Goal: Information Seeking & Learning: Learn about a topic

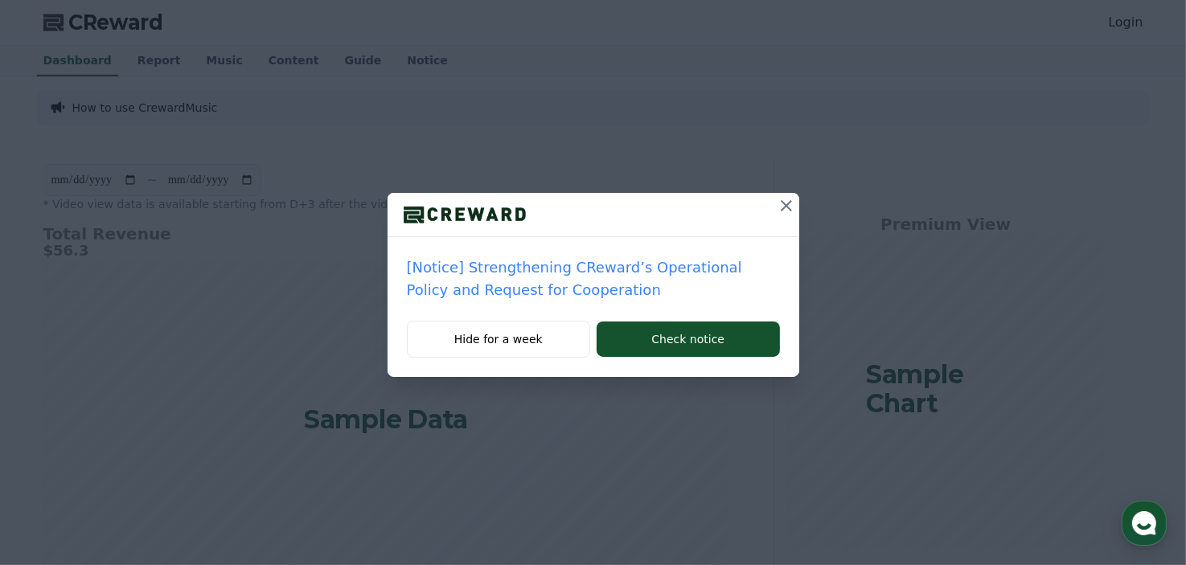
click at [782, 202] on icon at bounding box center [786, 205] width 11 height 11
click at [785, 202] on icon at bounding box center [786, 205] width 19 height 19
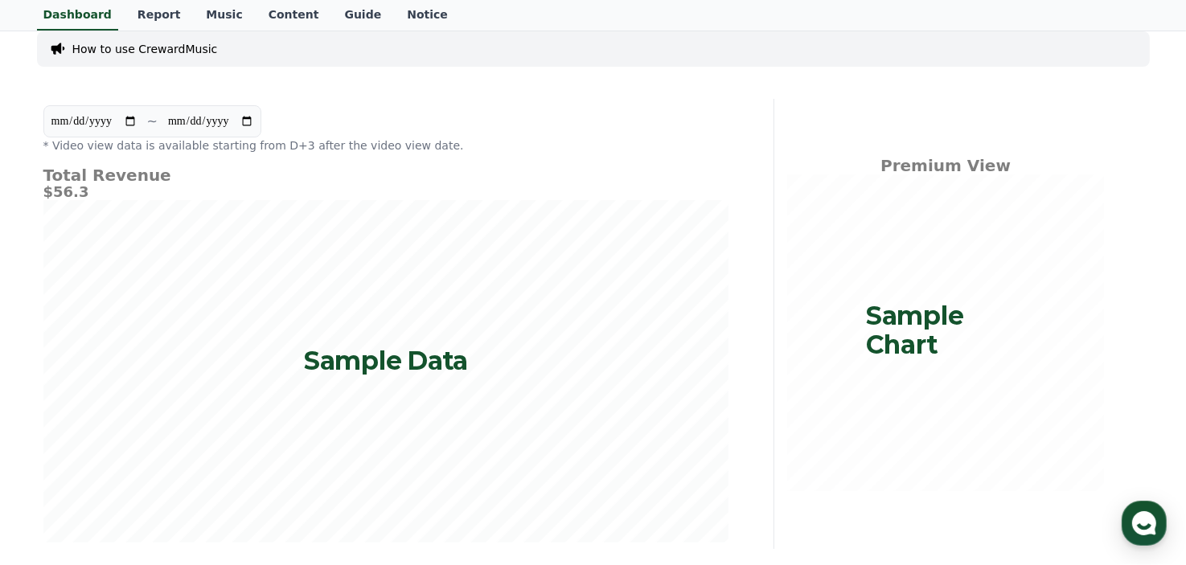
scroll to position [13, 0]
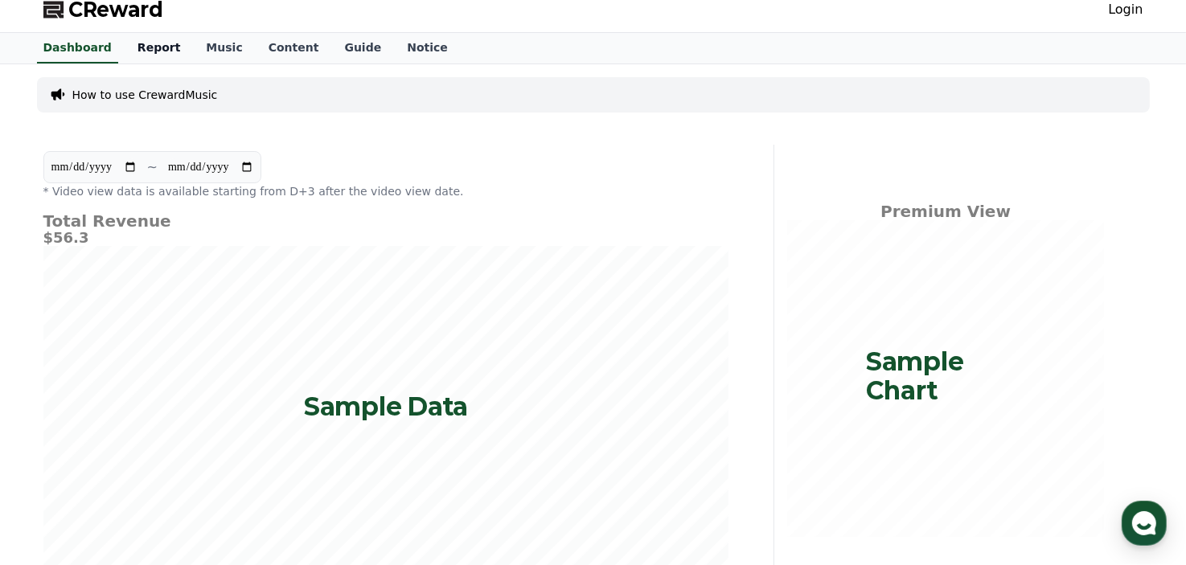
click at [151, 47] on link "Report" at bounding box center [159, 48] width 69 height 31
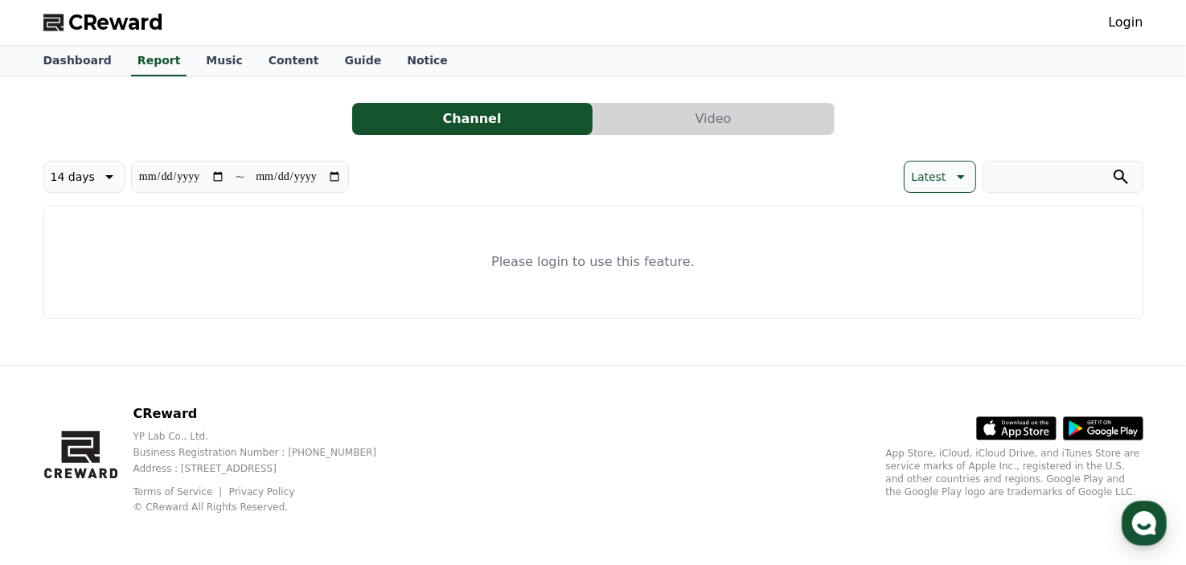
click at [669, 110] on button "Video" at bounding box center [713, 119] width 240 height 32
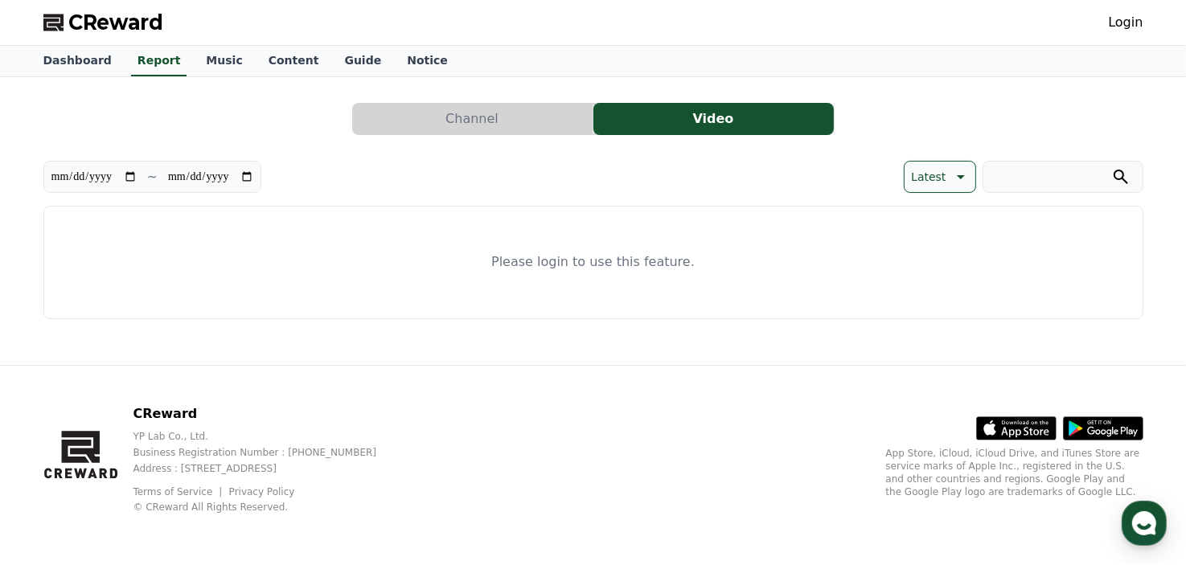
click at [488, 109] on button "Channel" at bounding box center [472, 119] width 240 height 32
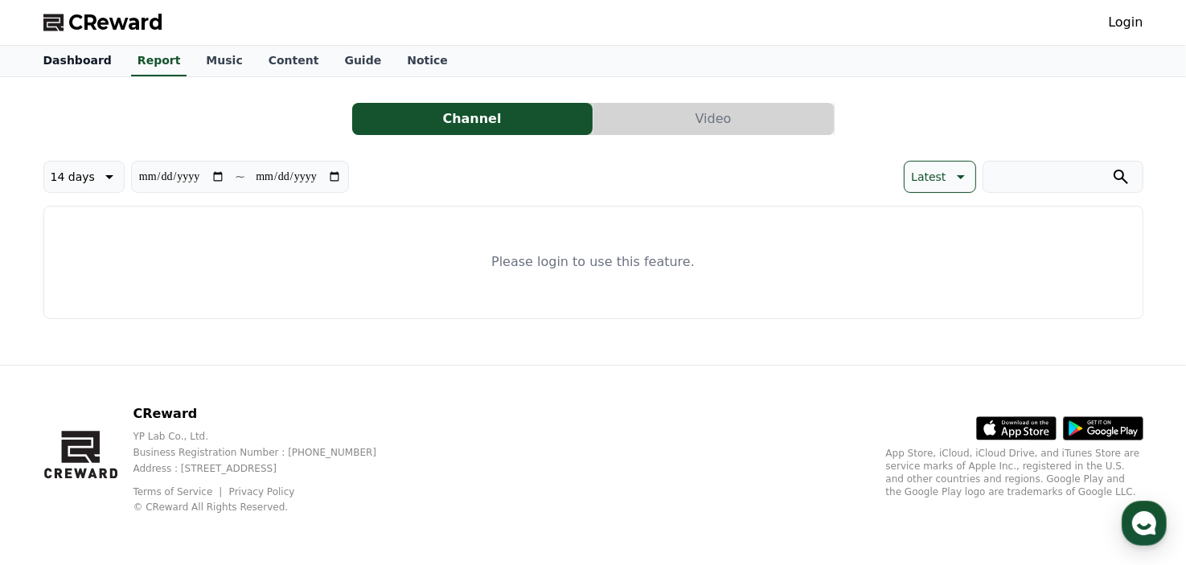
click at [64, 54] on link "Dashboard" at bounding box center [78, 61] width 94 height 31
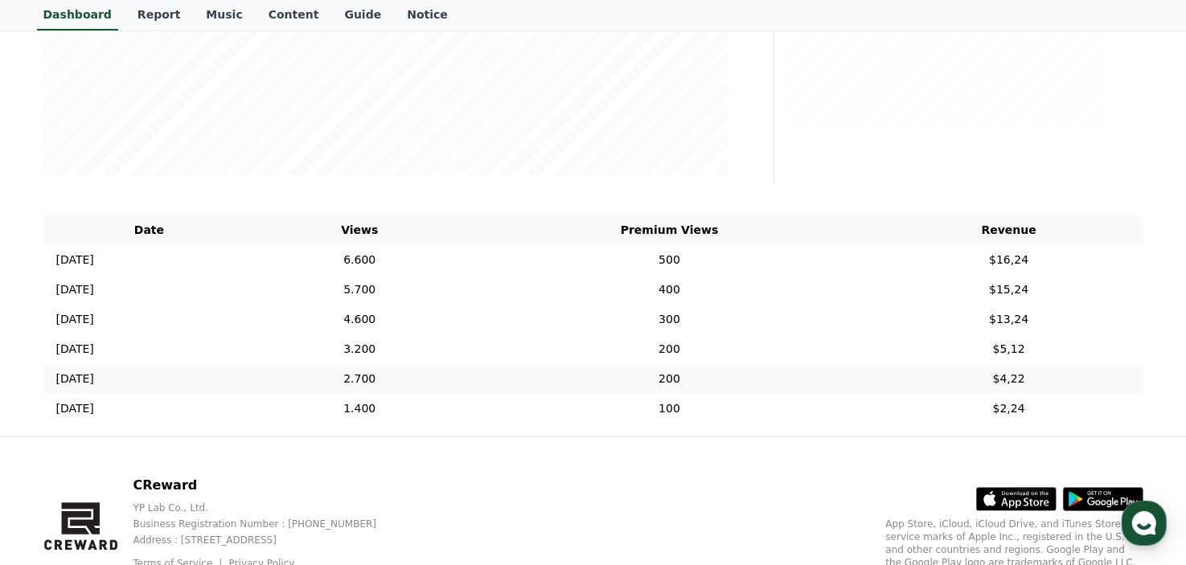
scroll to position [482, 0]
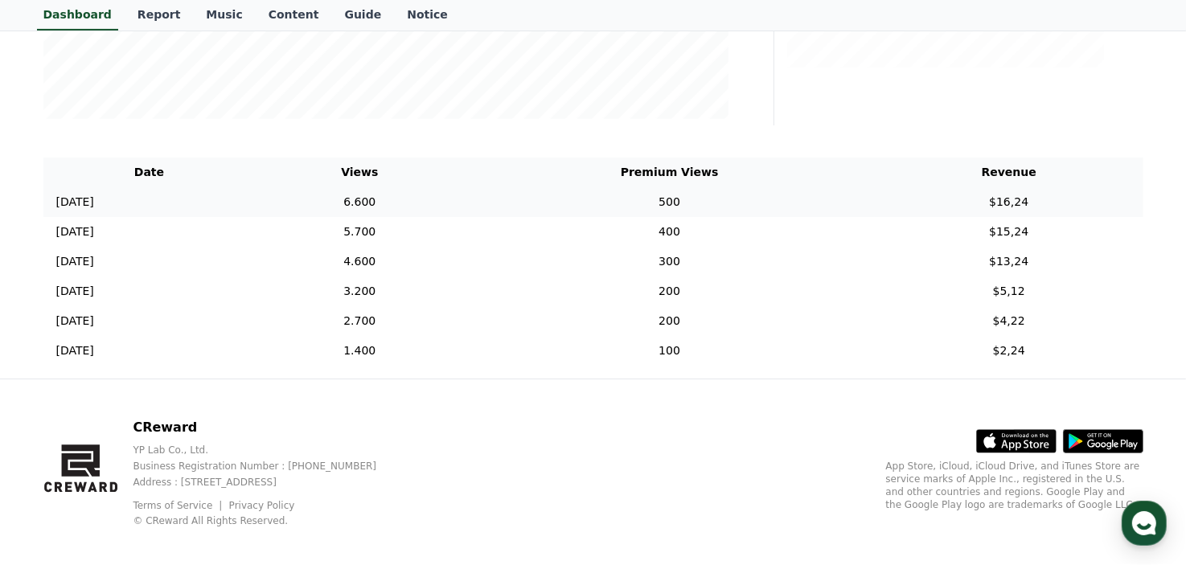
click at [431, 202] on td "6.600" at bounding box center [359, 202] width 209 height 30
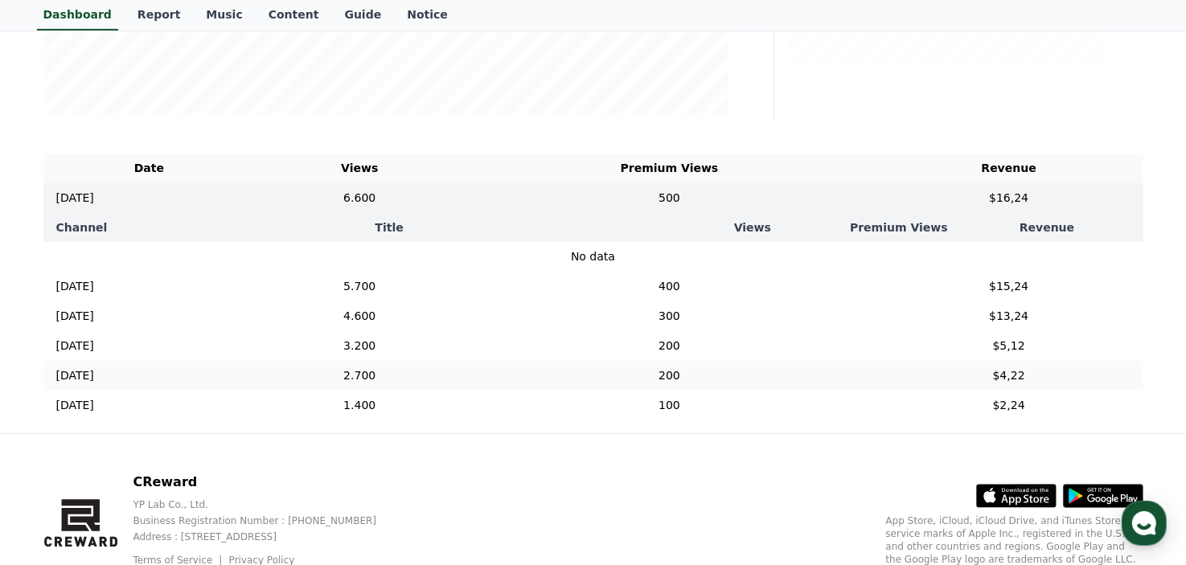
scroll to position [486, 0]
click at [687, 291] on td "400" at bounding box center [669, 288] width 411 height 30
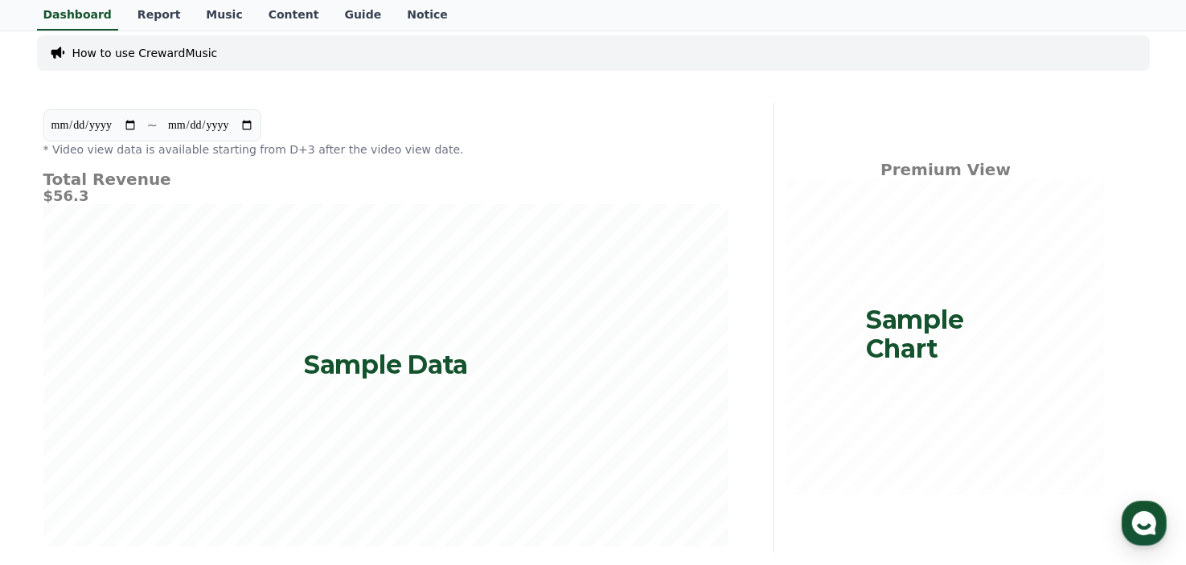
scroll to position [0, 0]
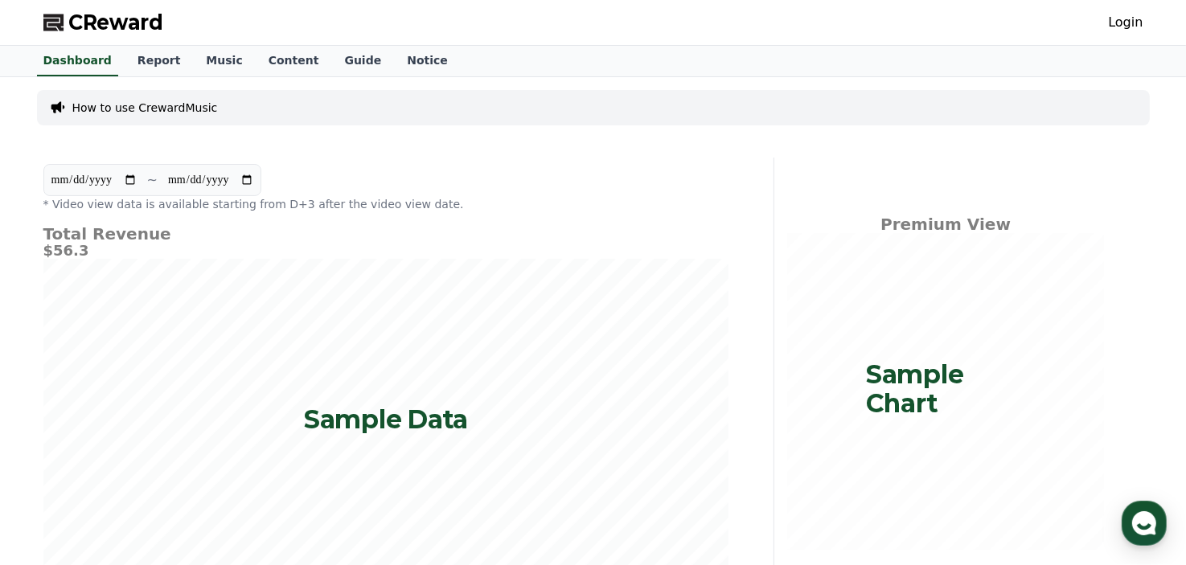
click at [199, 182] on input "**********" at bounding box center [210, 180] width 87 height 18
click at [385, 179] on div "**********" at bounding box center [385, 188] width 685 height 48
click at [158, 109] on p "How to use CrewardMusic" at bounding box center [145, 108] width 146 height 16
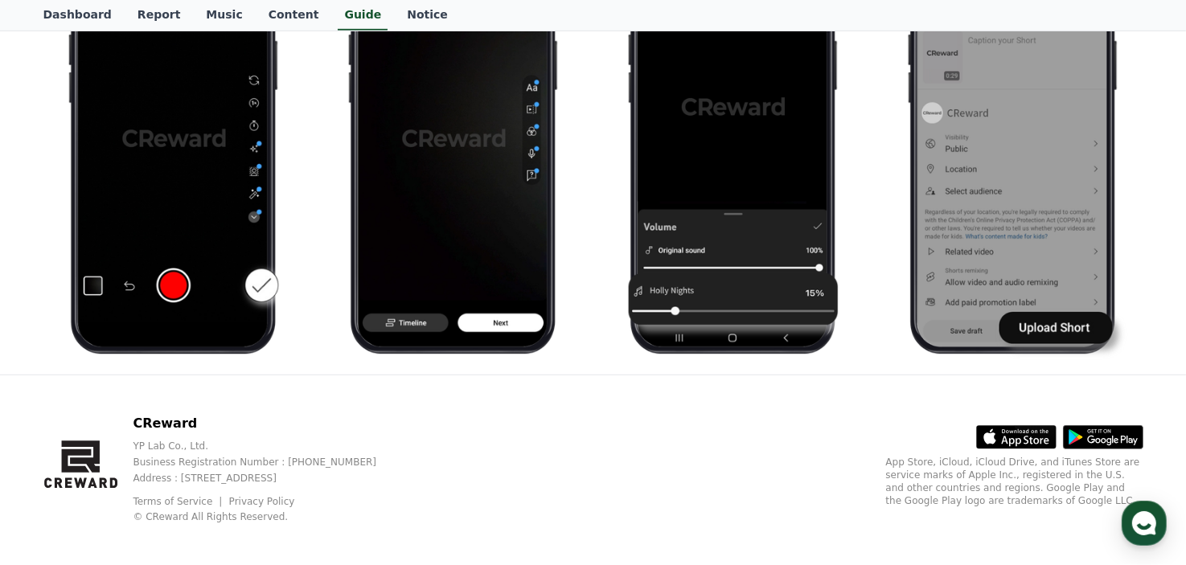
scroll to position [869, 0]
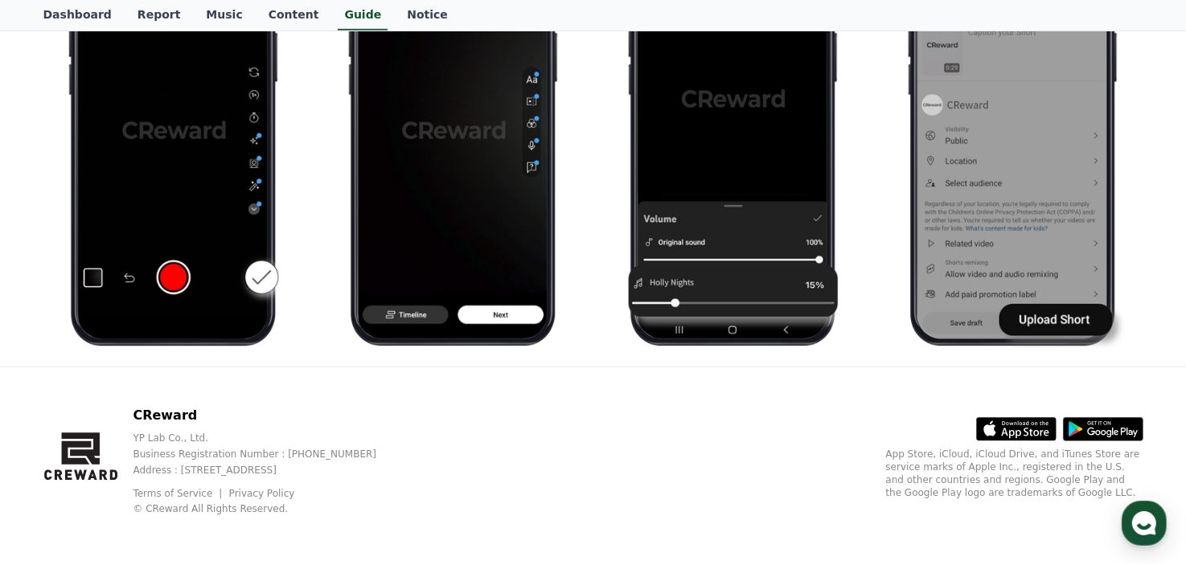
click at [1024, 427] on icon at bounding box center [1034, 430] width 43 height 24
click at [1121, 429] on icon at bounding box center [1112, 433] width 51 height 10
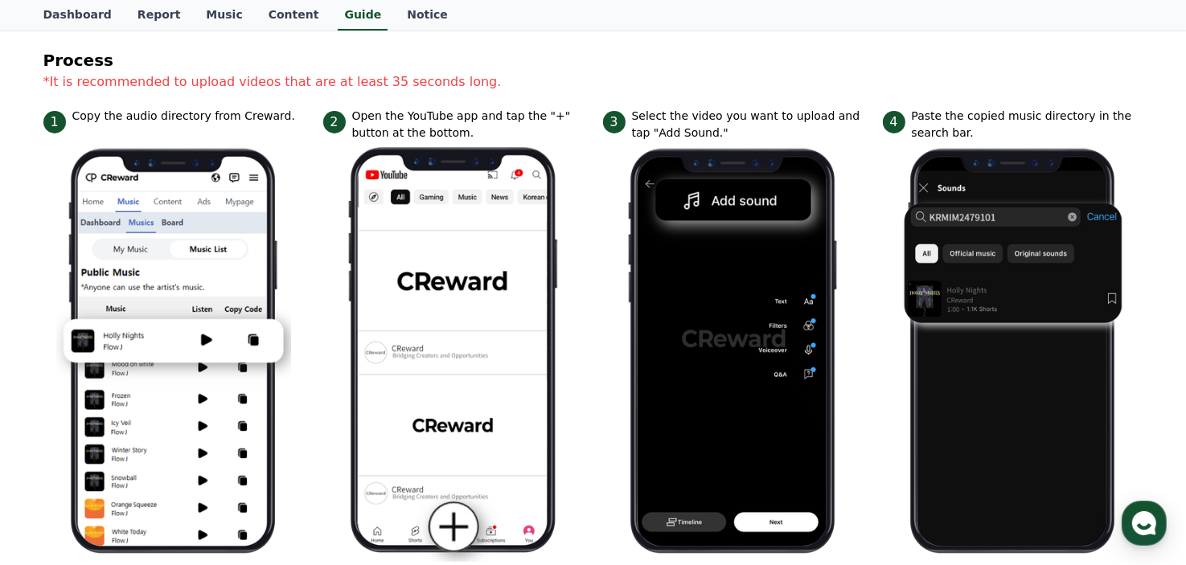
scroll to position [0, 0]
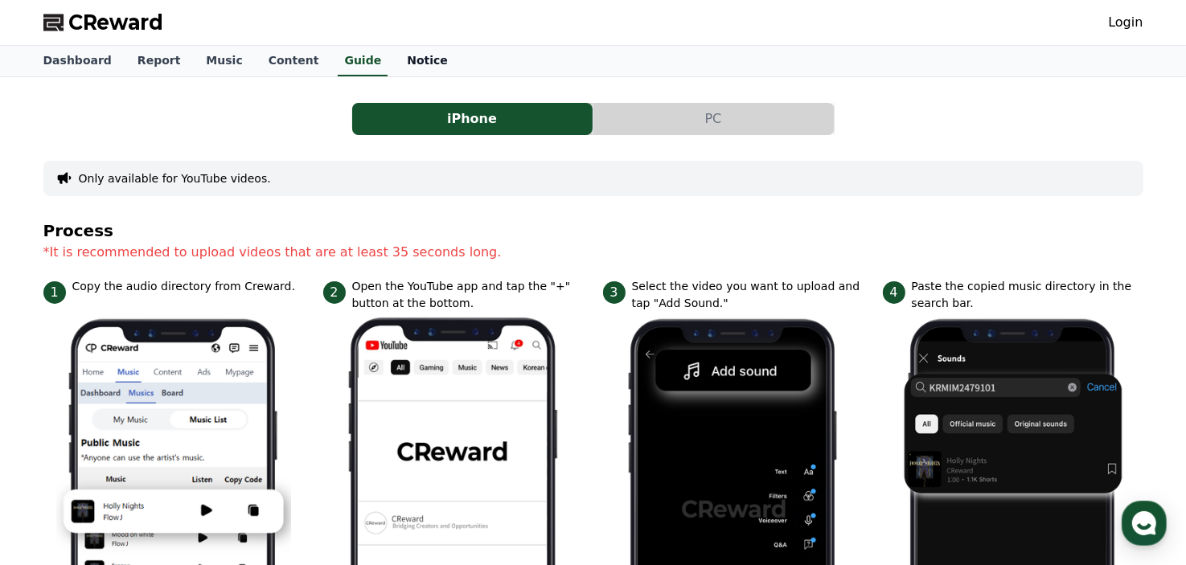
click at [394, 64] on link "Notice" at bounding box center [427, 61] width 67 height 31
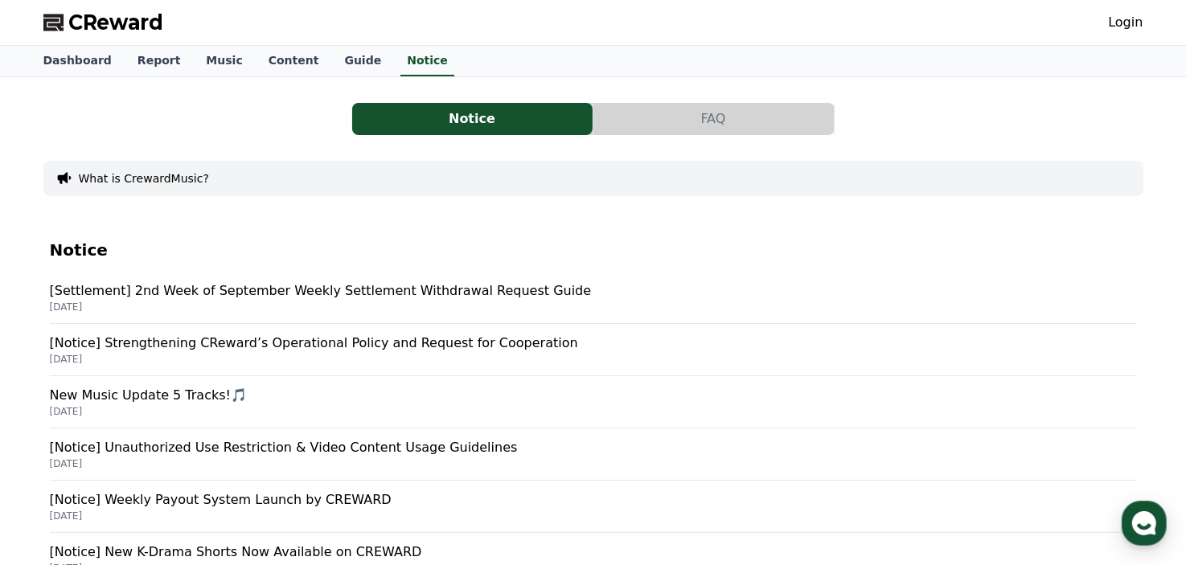
click at [236, 293] on p "[Settlement] 2nd Week of September Weekly Settlement Withdrawal Request Guide" at bounding box center [593, 290] width 1087 height 19
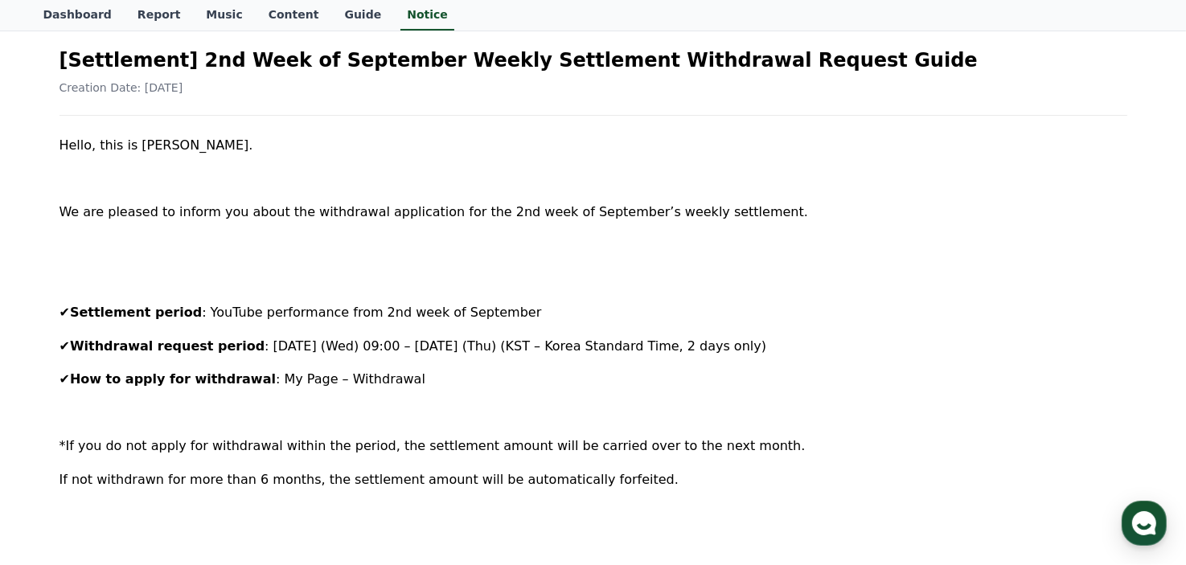
scroll to position [161, 0]
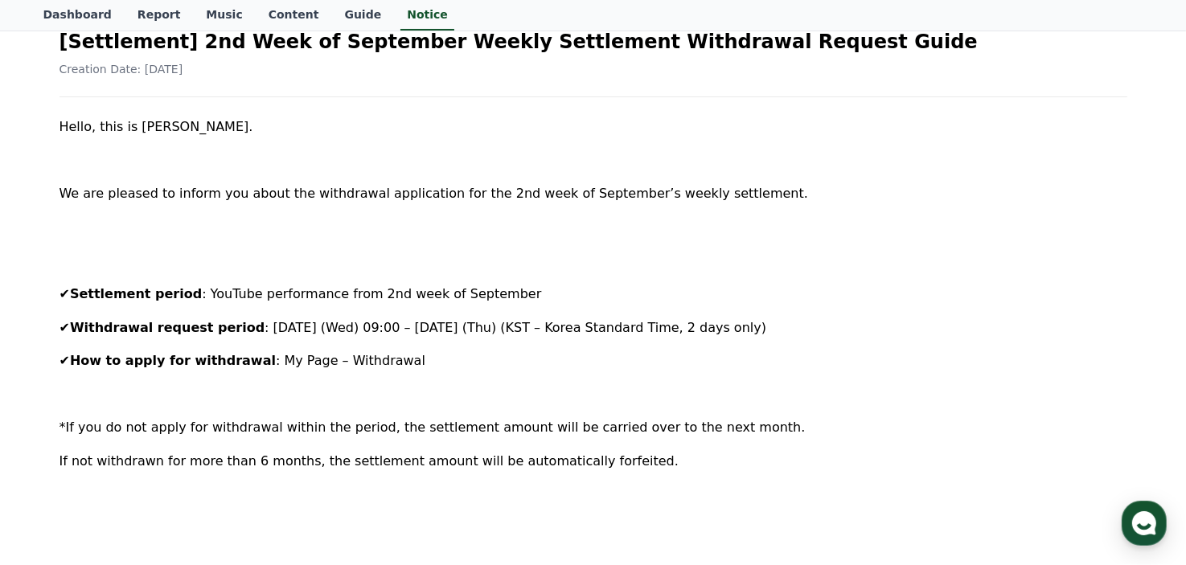
drag, startPoint x: 612, startPoint y: 470, endPoint x: 57, endPoint y: 117, distance: 657.6
drag, startPoint x: 824, startPoint y: 156, endPoint x: 810, endPoint y: 153, distance: 14.0
click at [824, 156] on p at bounding box center [594, 160] width 1068 height 21
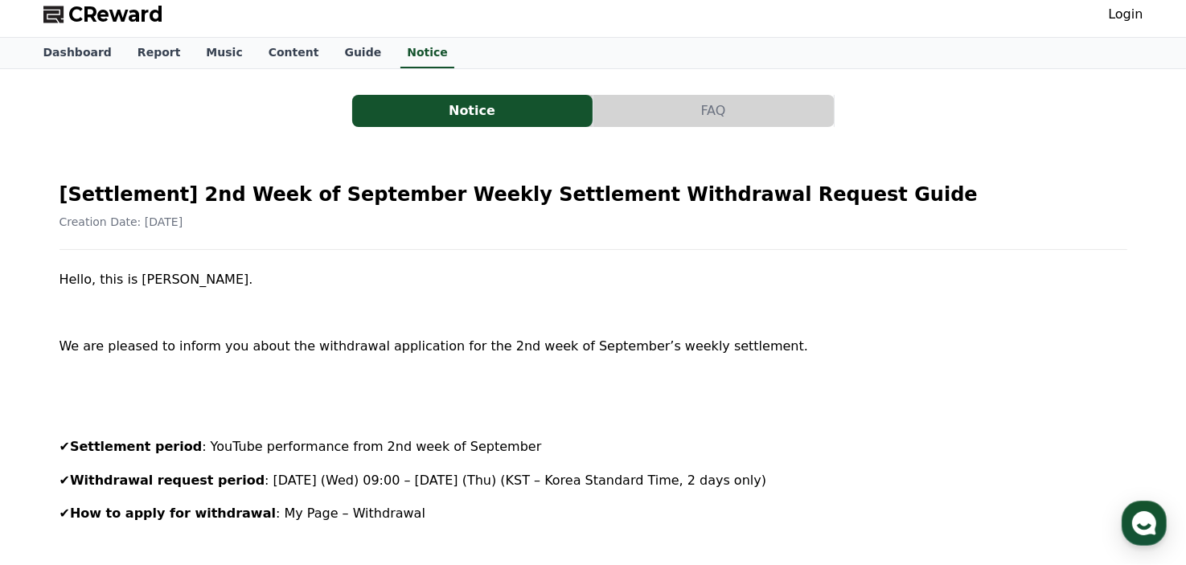
scroll to position [0, 0]
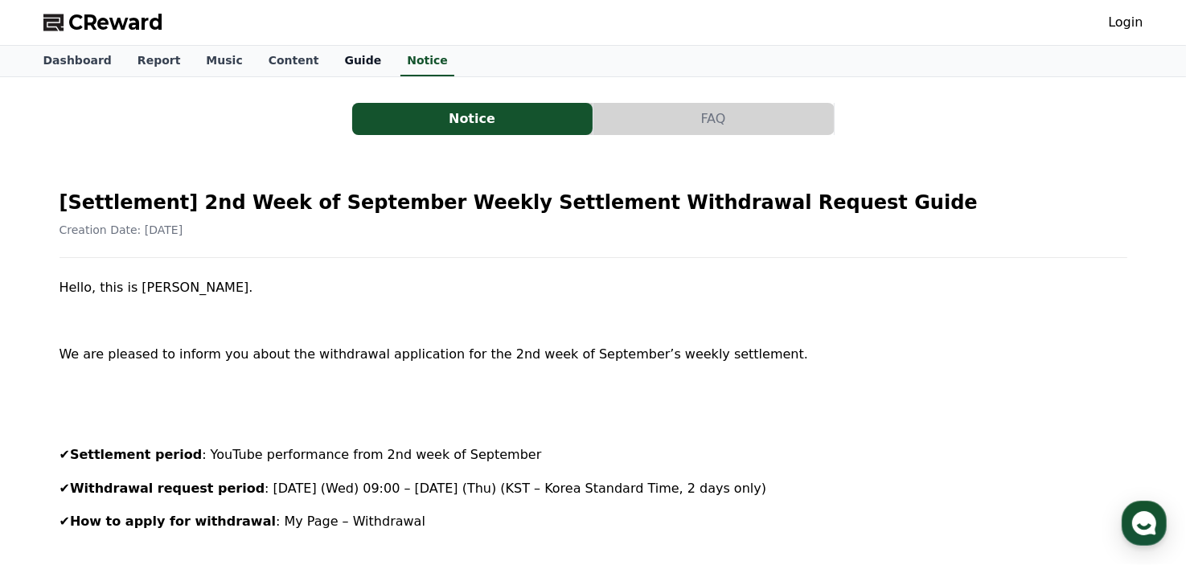
click at [331, 60] on link "Guide" at bounding box center [362, 61] width 63 height 31
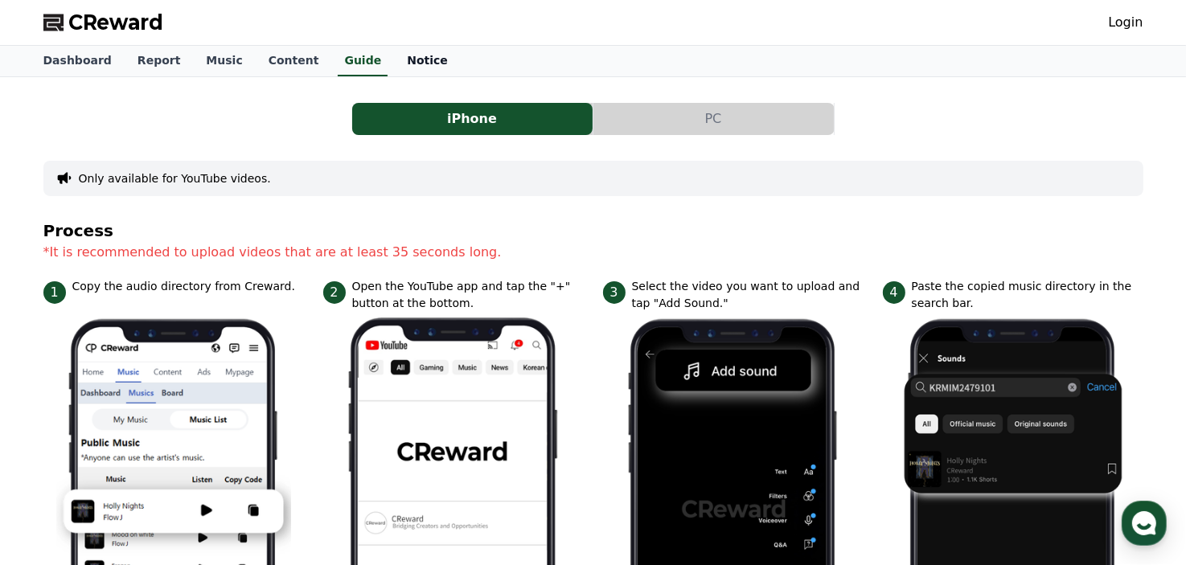
click at [394, 65] on link "Notice" at bounding box center [427, 61] width 67 height 31
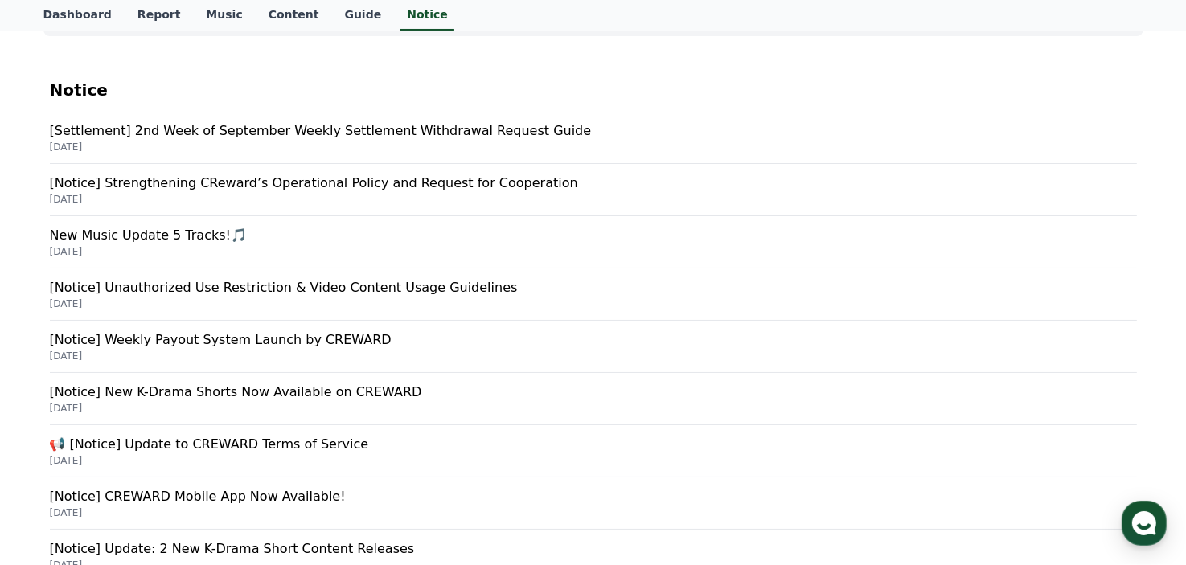
scroll to position [161, 0]
click at [405, 186] on p "[Notice] Strengthening CReward’s Operational Policy and Request for Cooperation" at bounding box center [593, 182] width 1087 height 19
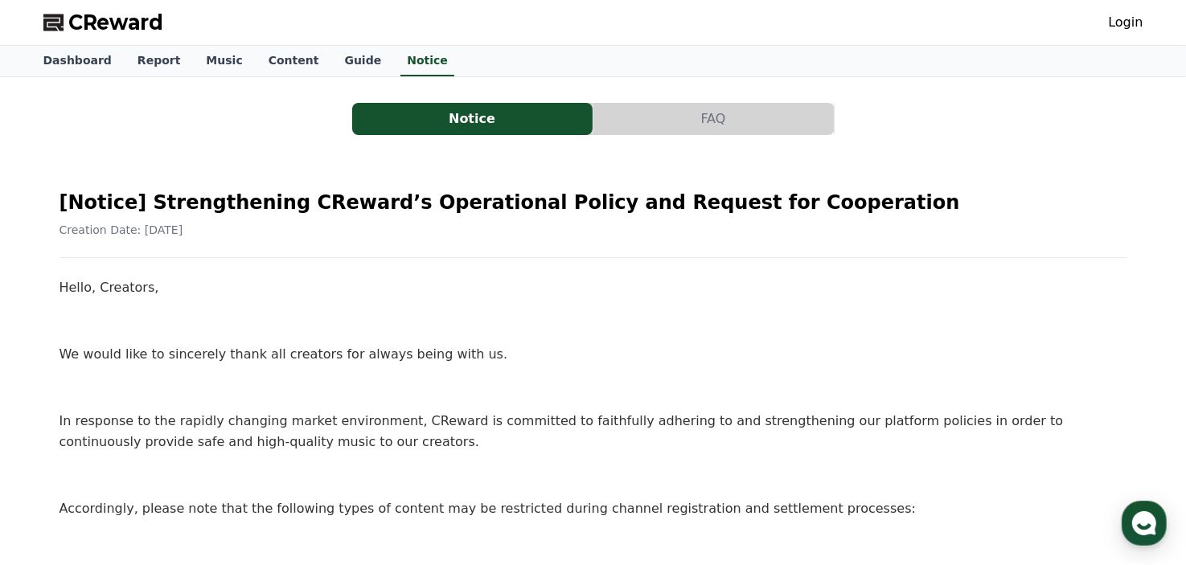
click at [1126, 28] on link "Login" at bounding box center [1125, 22] width 35 height 19
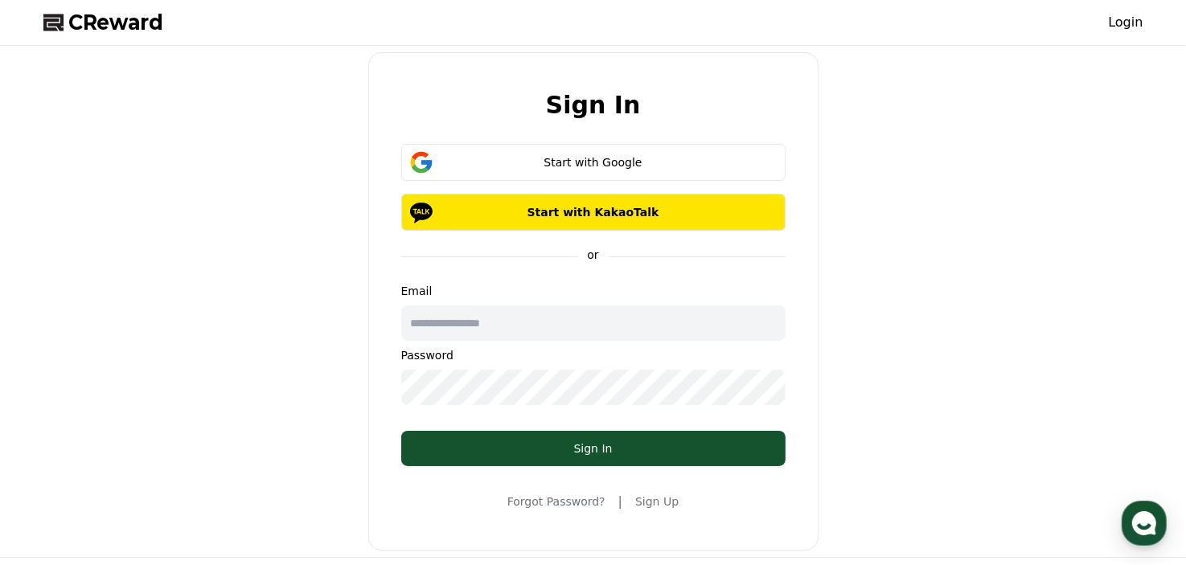
click at [507, 321] on input "text" at bounding box center [593, 323] width 384 height 35
click at [161, 30] on div "CReward Login" at bounding box center [594, 22] width 1126 height 45
click at [135, 25] on span "CReward" at bounding box center [116, 23] width 95 height 26
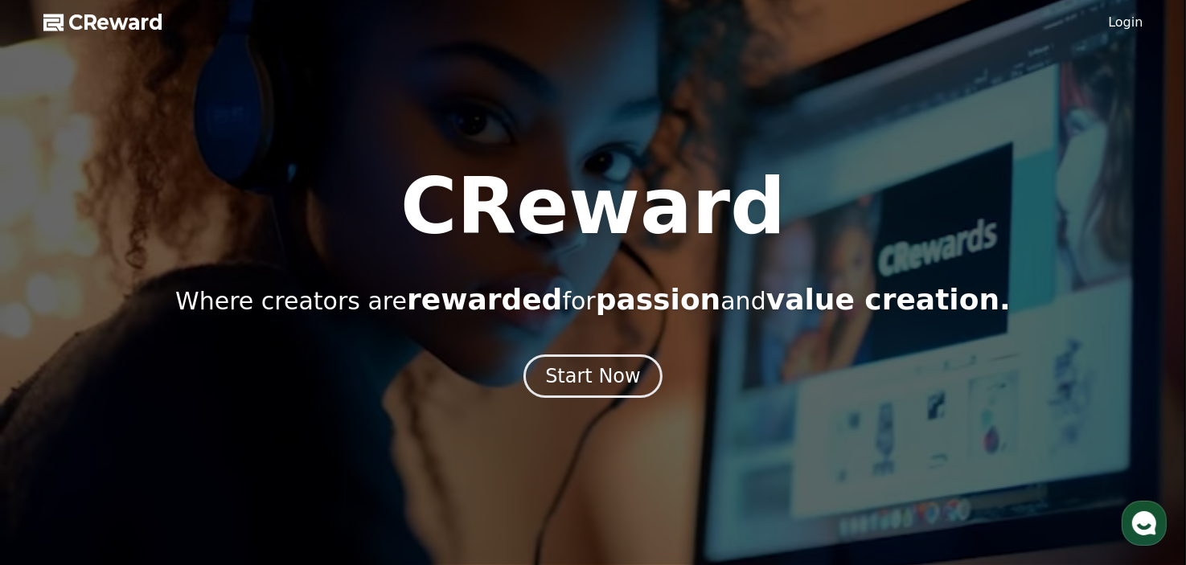
click at [1132, 32] on div at bounding box center [593, 282] width 1186 height 565
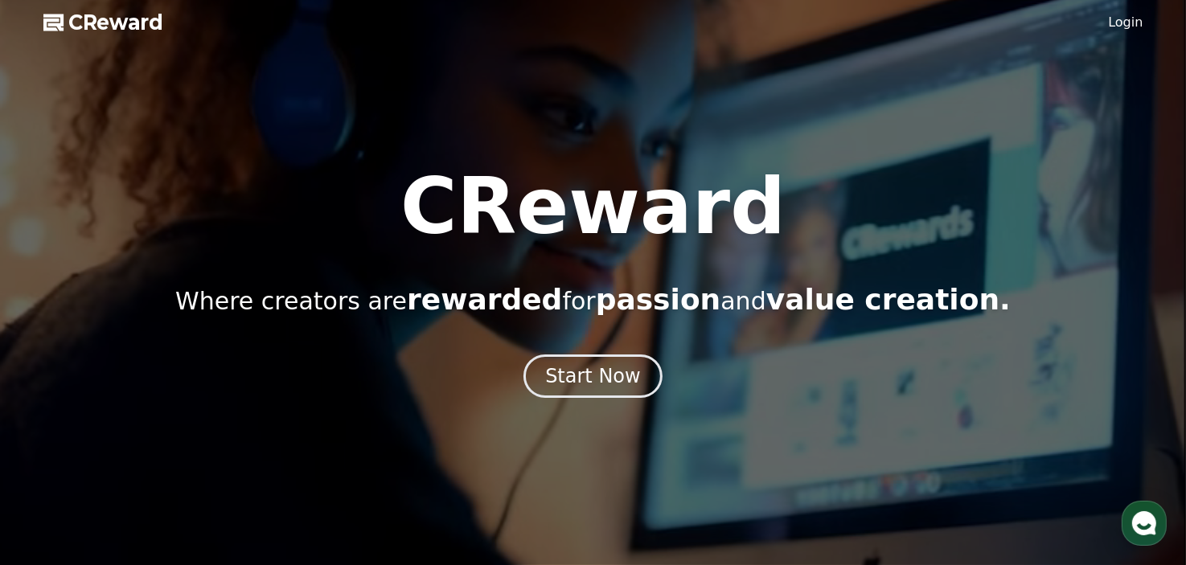
click at [1135, 24] on link "Login" at bounding box center [1125, 22] width 35 height 19
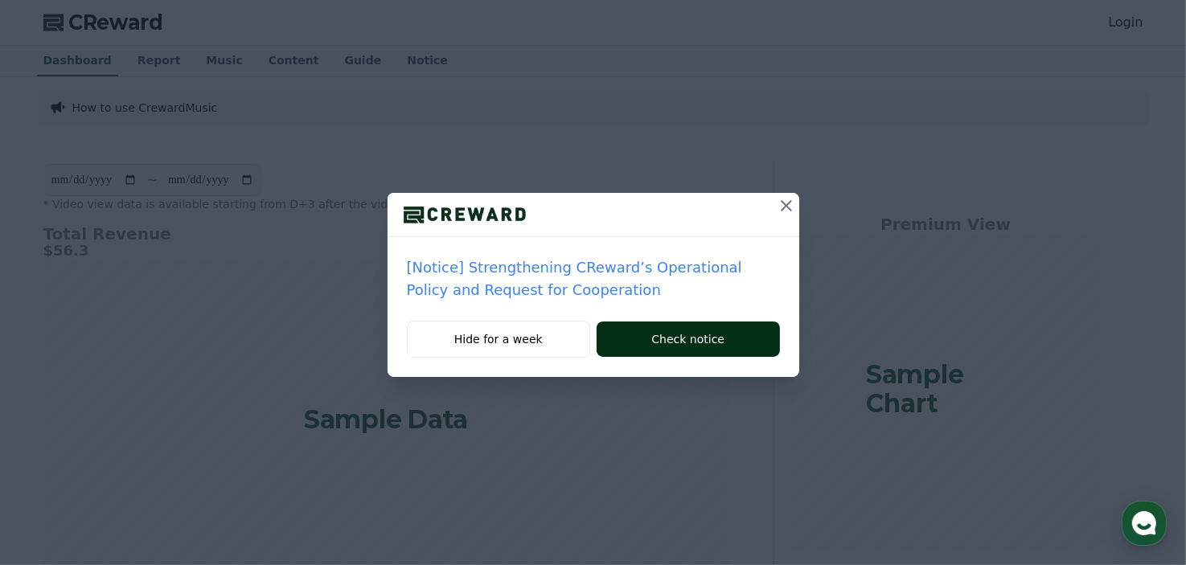
click at [681, 341] on button "Check notice" at bounding box center [688, 339] width 183 height 35
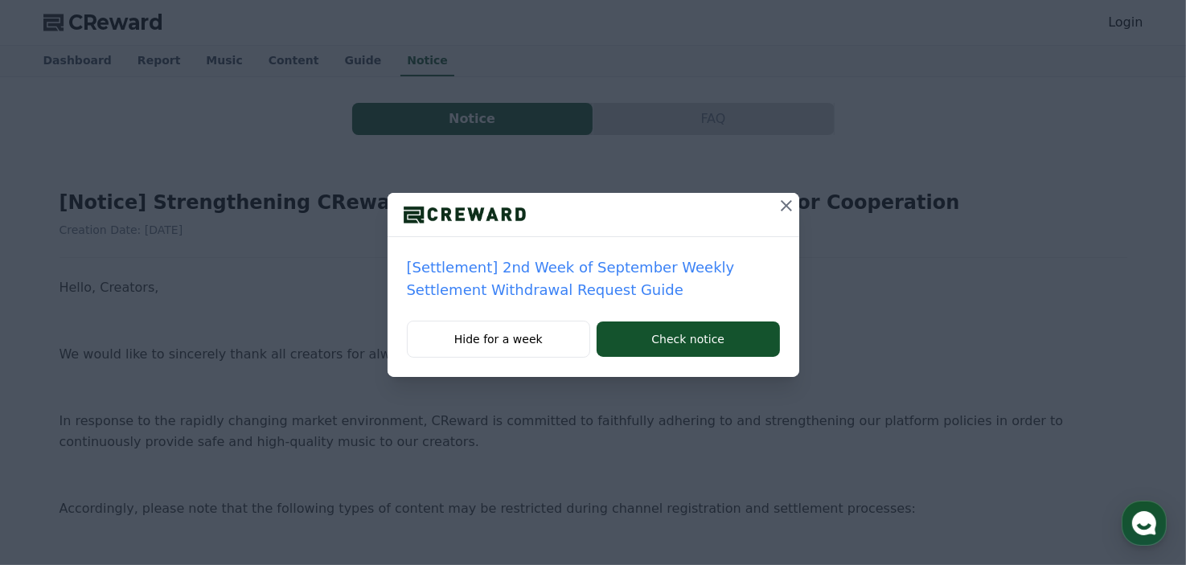
click at [782, 203] on icon at bounding box center [786, 205] width 11 height 11
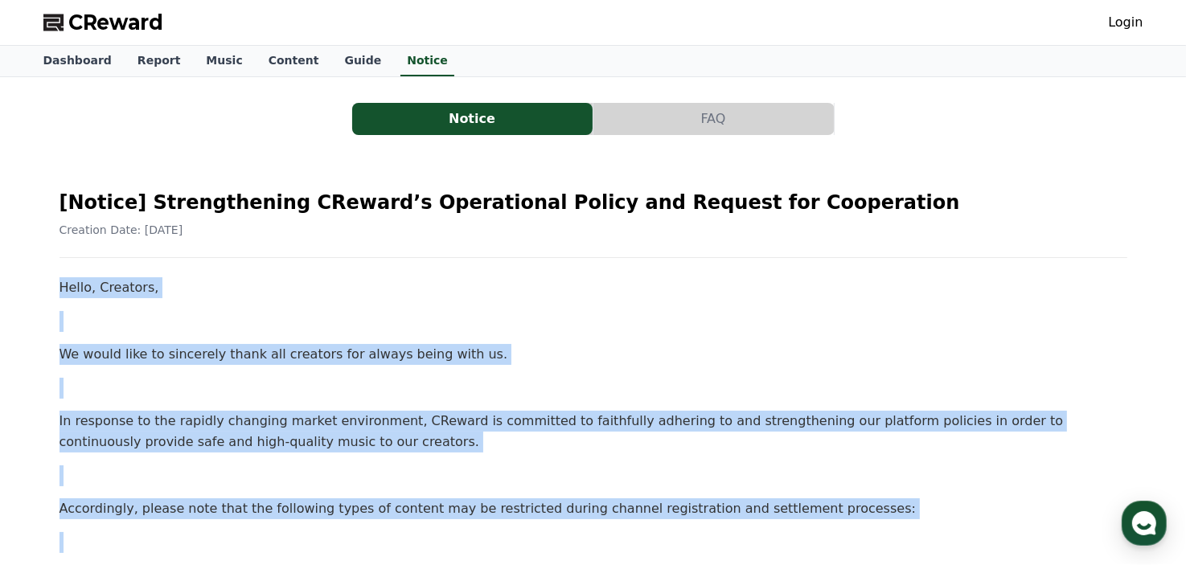
drag, startPoint x: 71, startPoint y: 242, endPoint x: 55, endPoint y: 275, distance: 36.7
click at [220, 68] on link "Music" at bounding box center [224, 61] width 62 height 31
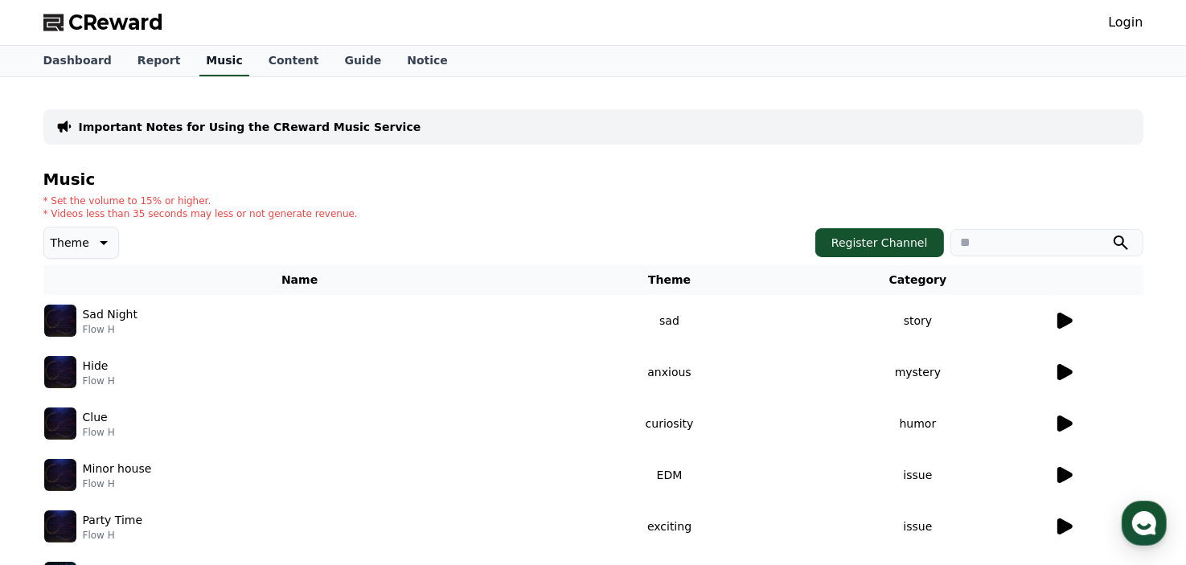
click at [206, 56] on link "Music" at bounding box center [223, 61] width 49 height 31
click at [1068, 317] on icon at bounding box center [1064, 321] width 15 height 16
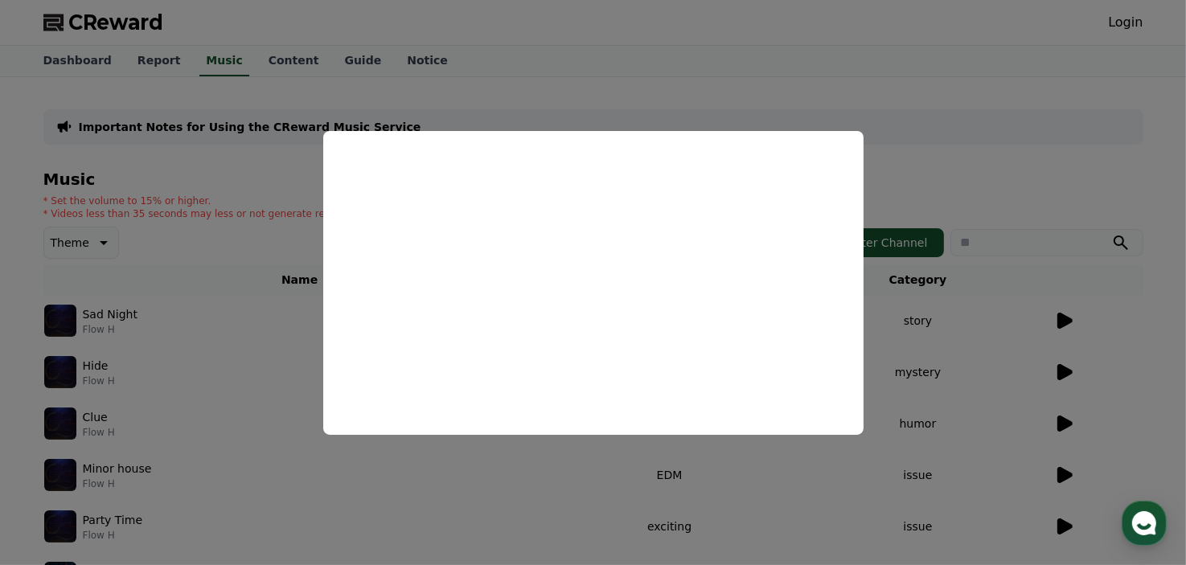
click at [788, 78] on button "close modal" at bounding box center [593, 282] width 1186 height 565
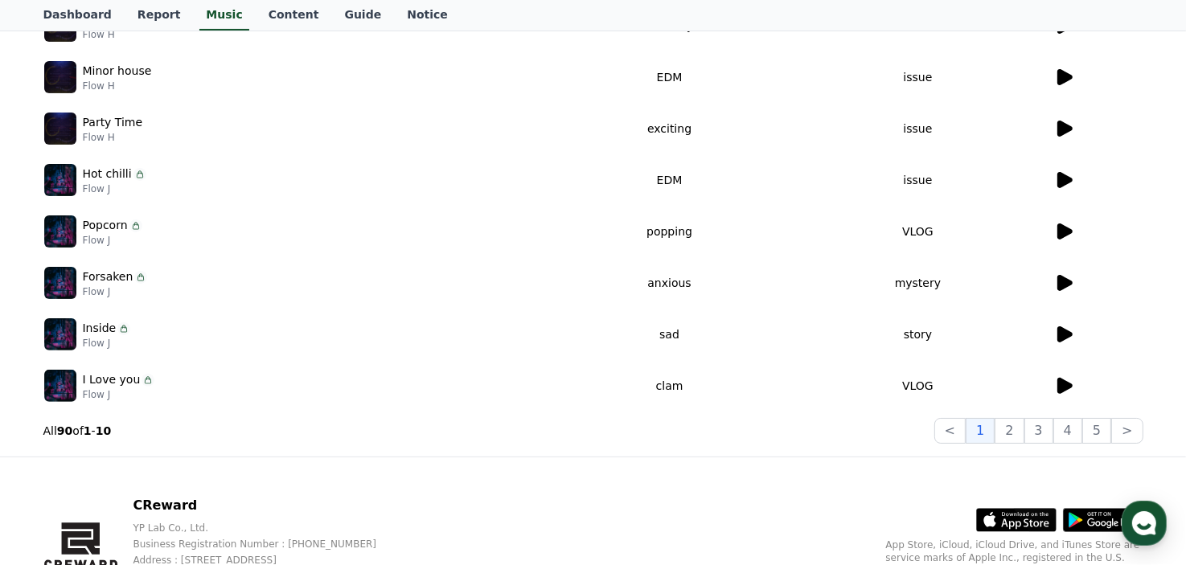
scroll to position [402, 0]
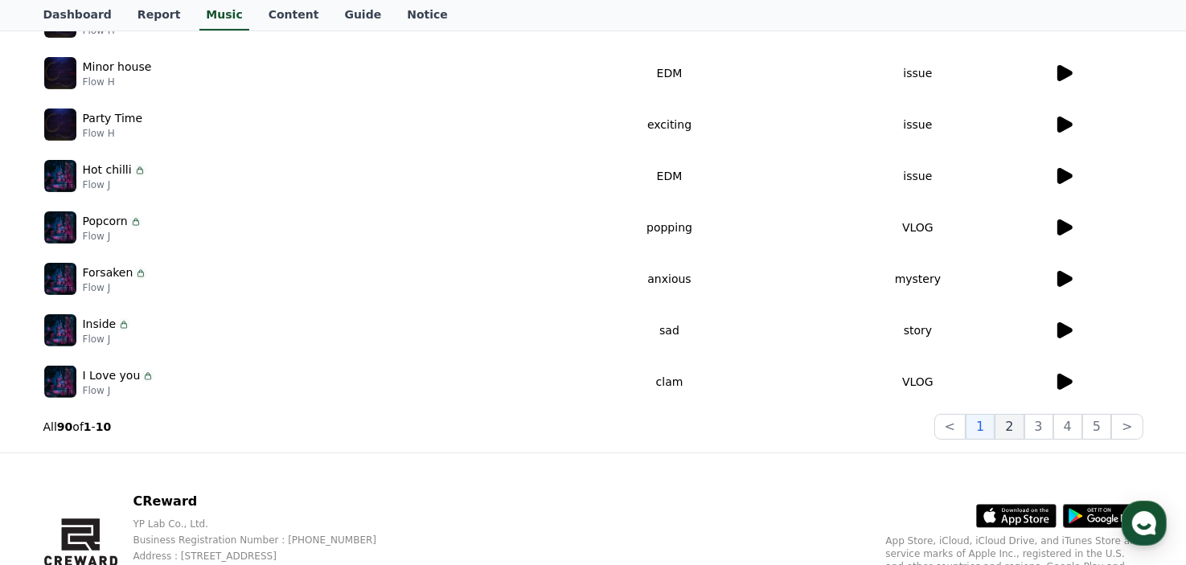
click at [1020, 424] on button "2" at bounding box center [1009, 427] width 29 height 26
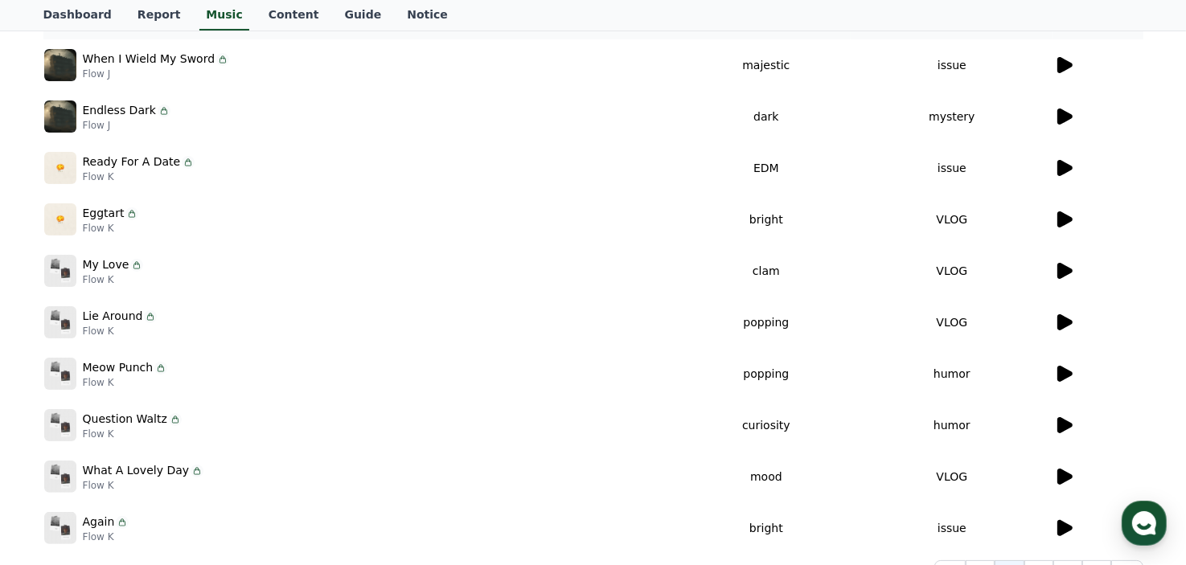
scroll to position [241, 0]
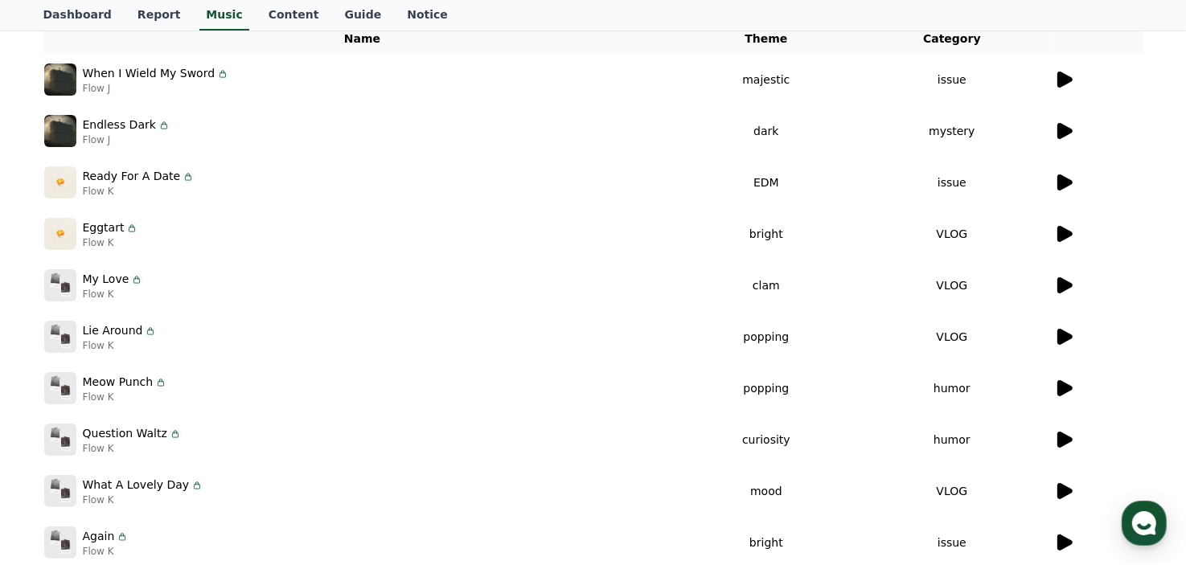
click at [1060, 289] on icon at bounding box center [1064, 285] width 15 height 16
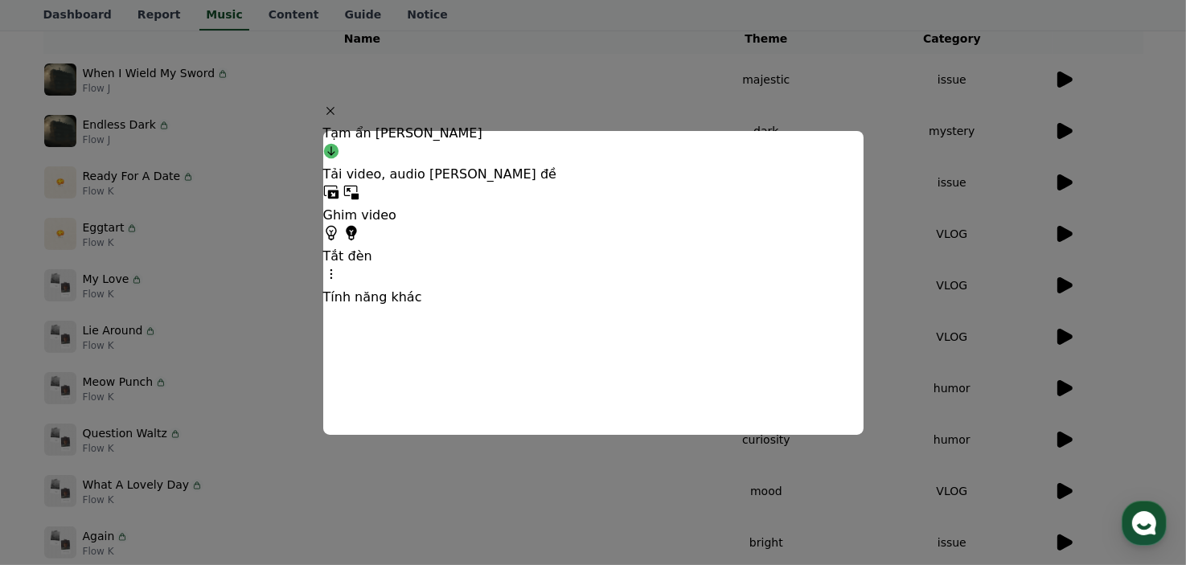
click at [984, 302] on button "close modal" at bounding box center [593, 282] width 1186 height 565
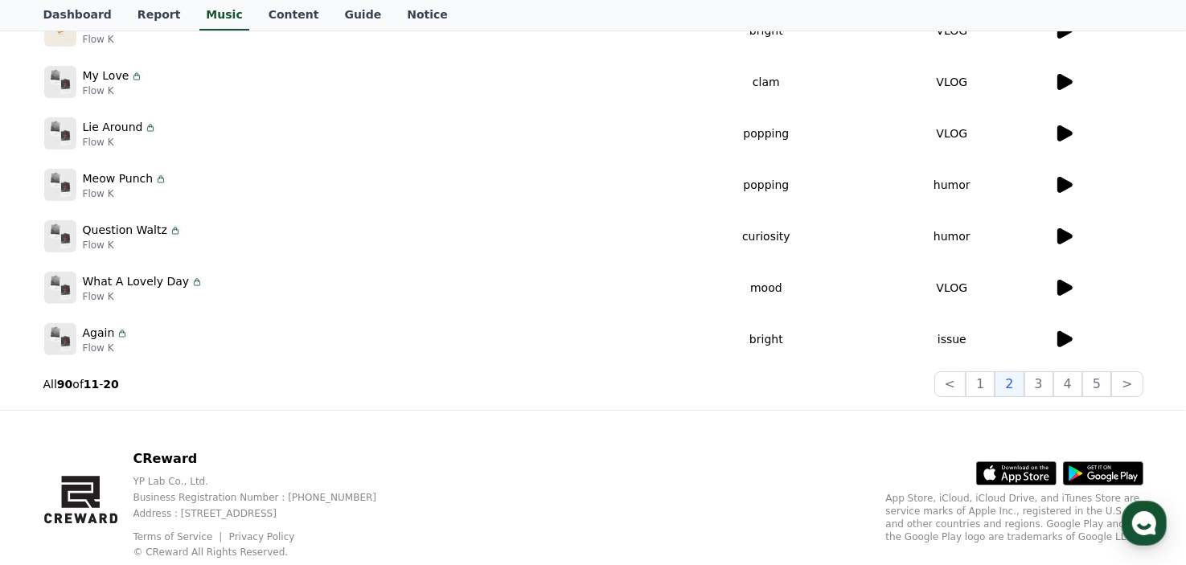
scroll to position [489, 0]
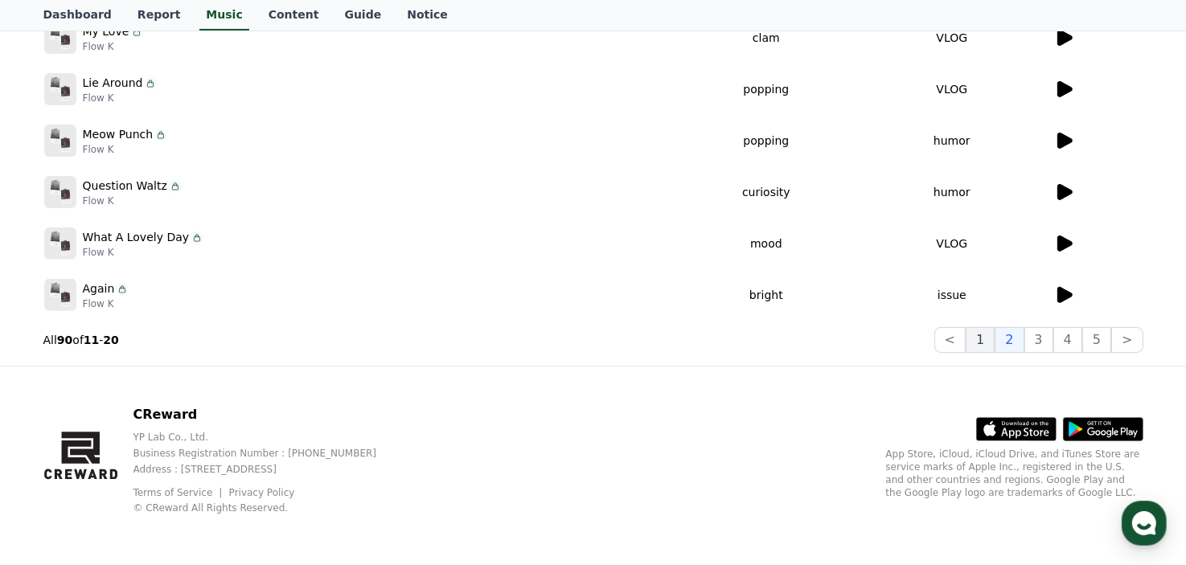
click at [991, 340] on button "1" at bounding box center [980, 340] width 29 height 26
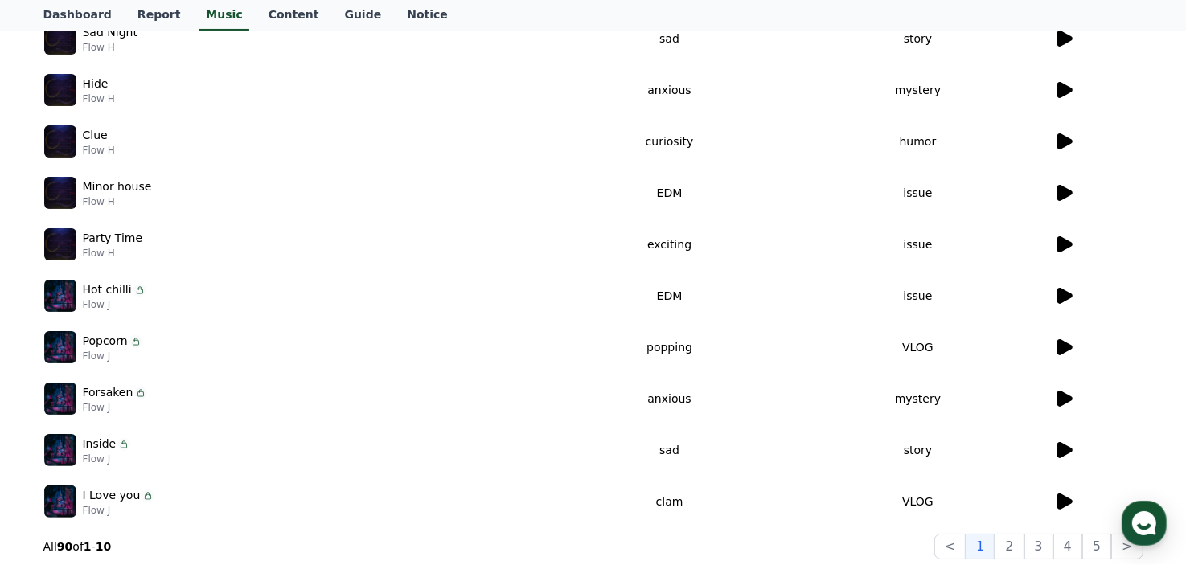
scroll to position [328, 0]
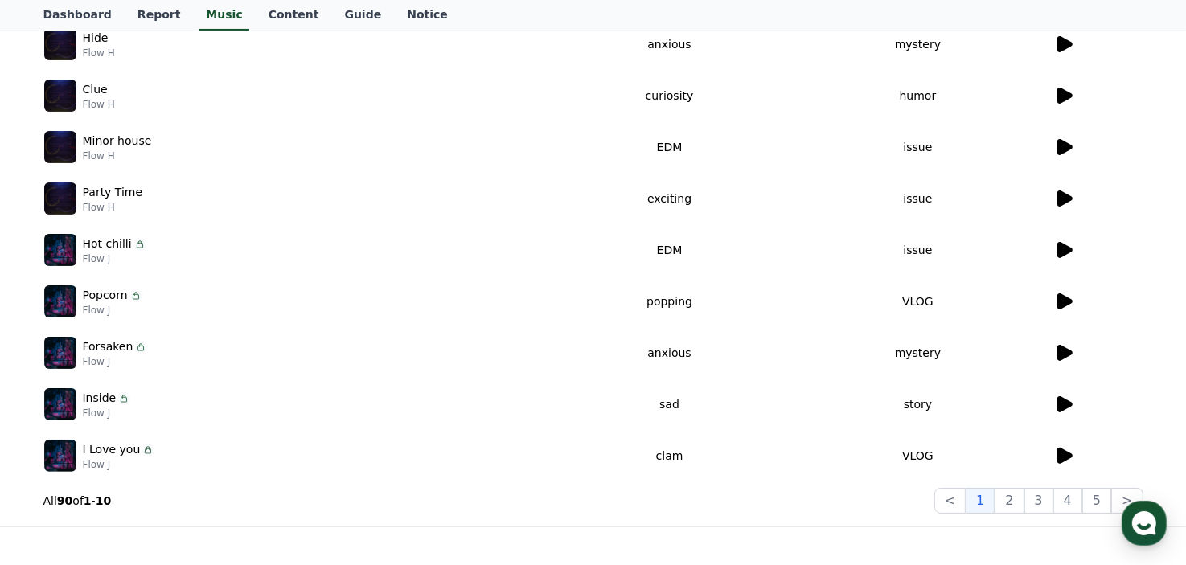
click at [1058, 199] on icon at bounding box center [1064, 199] width 15 height 16
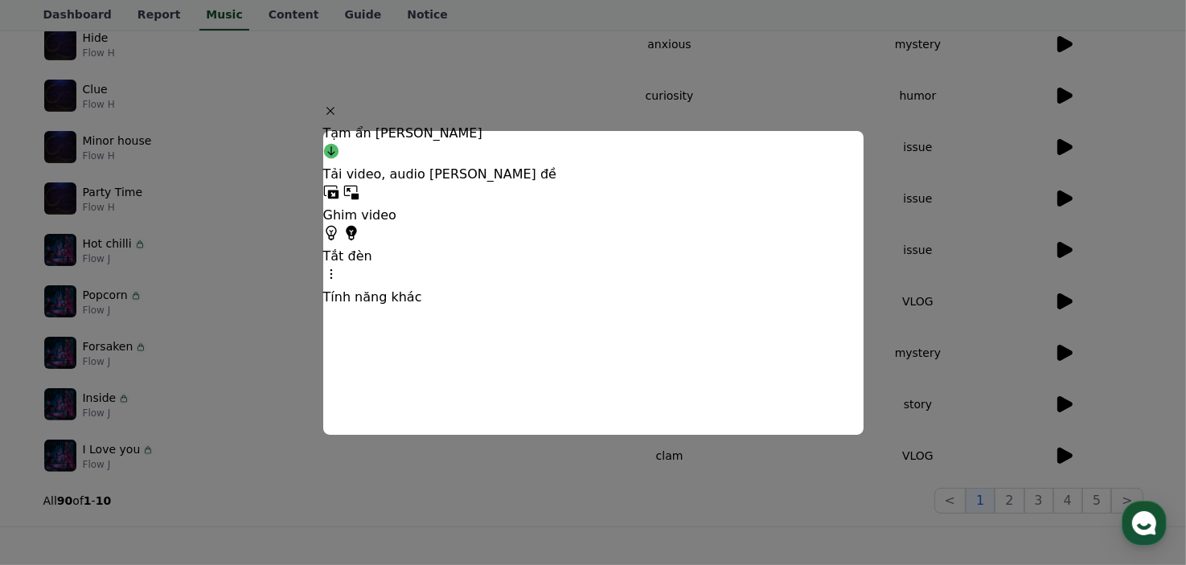
click at [621, 454] on button "close modal" at bounding box center [593, 282] width 1186 height 565
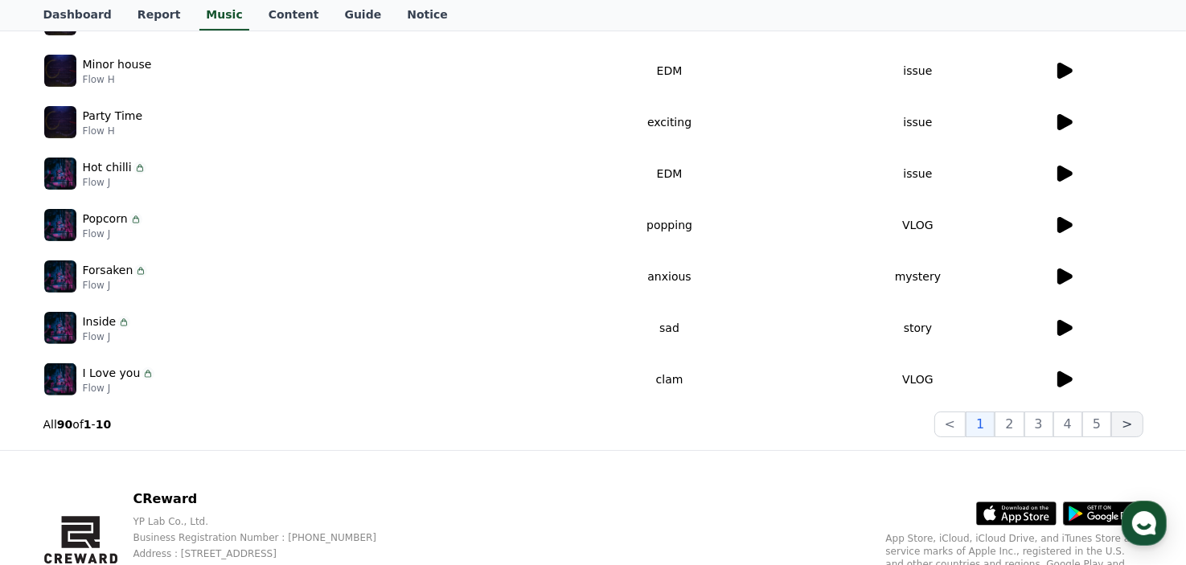
scroll to position [408, 0]
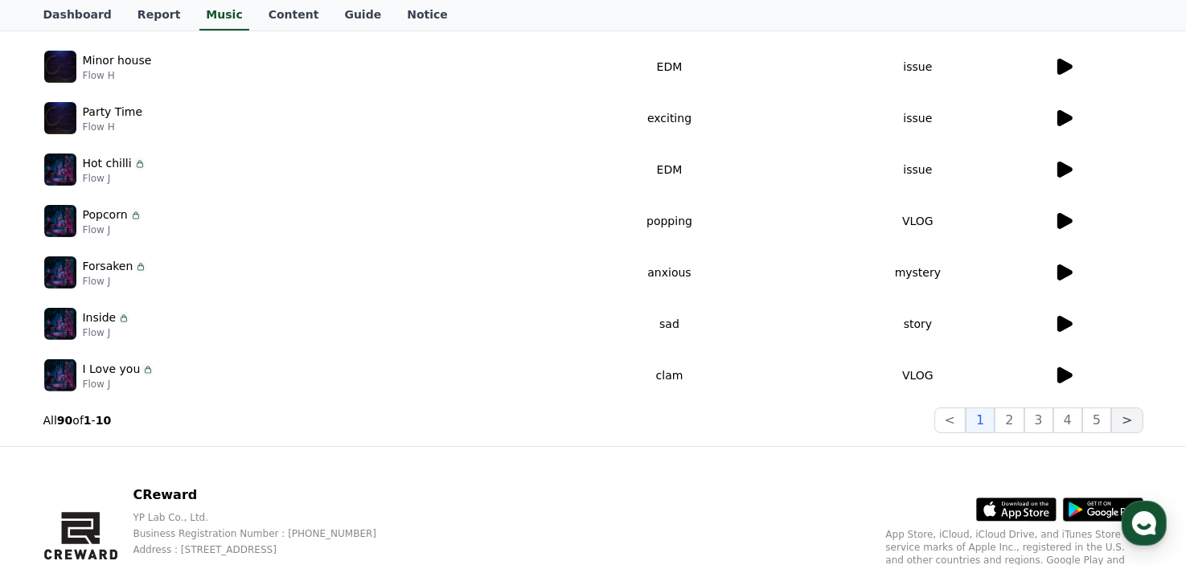
click at [1126, 427] on button ">" at bounding box center [1126, 421] width 31 height 26
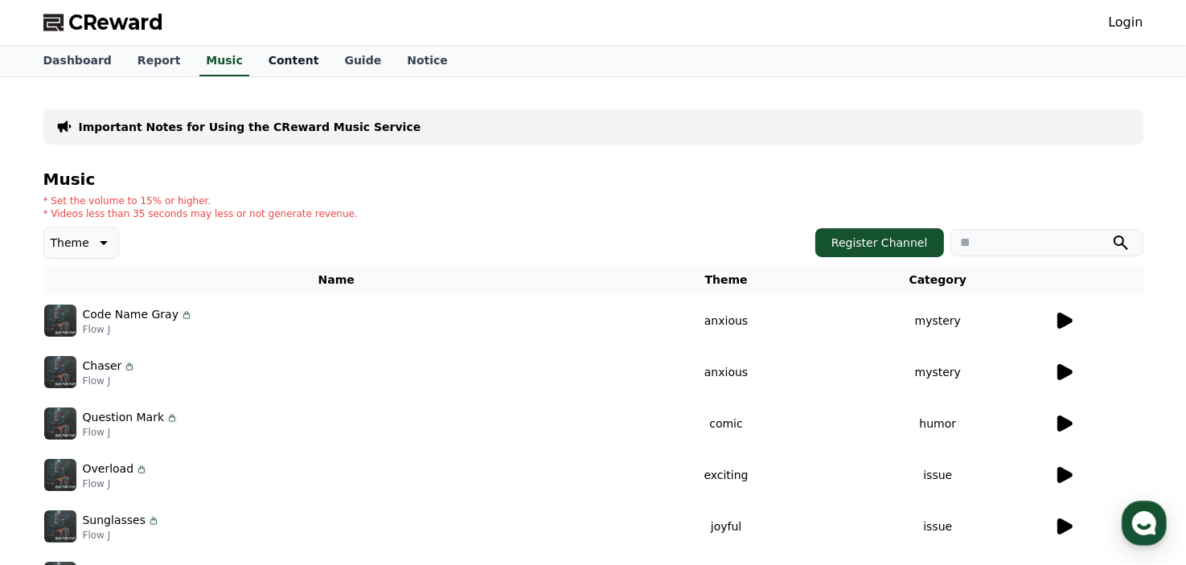
click at [264, 62] on link "Content" at bounding box center [294, 61] width 76 height 31
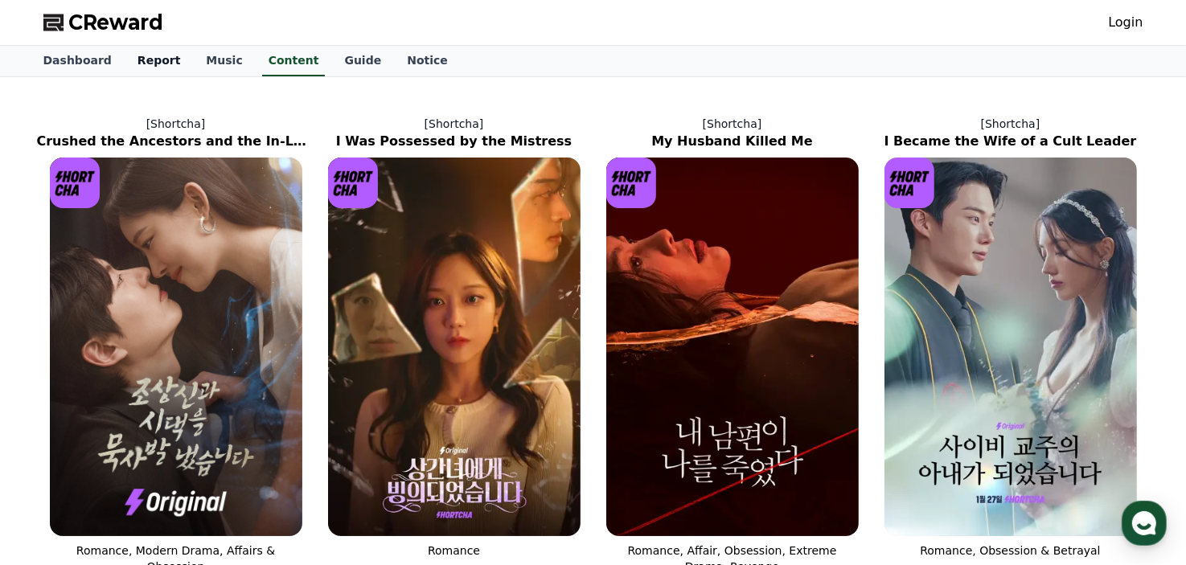
click at [161, 64] on link "Report" at bounding box center [159, 61] width 69 height 31
